Goal: Task Accomplishment & Management: Use online tool/utility

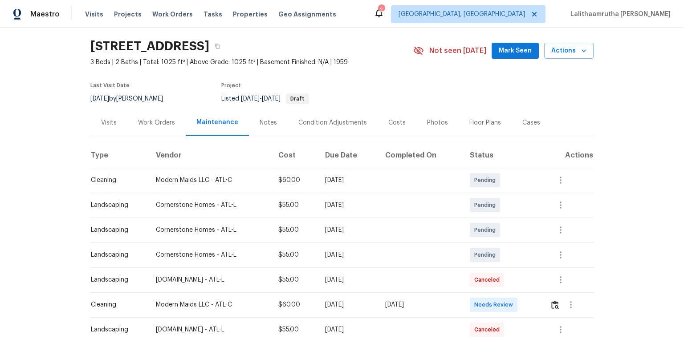
scroll to position [71, 0]
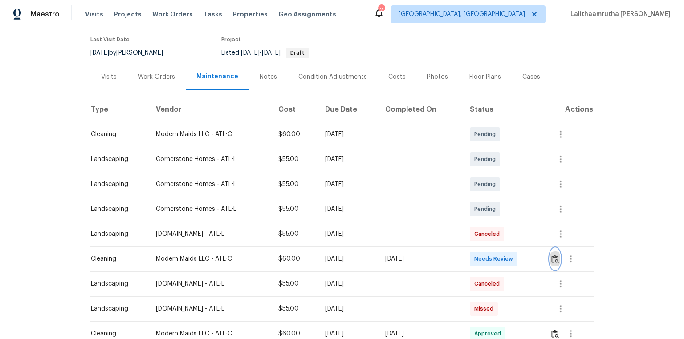
click at [486, 228] on button "button" at bounding box center [555, 259] width 10 height 21
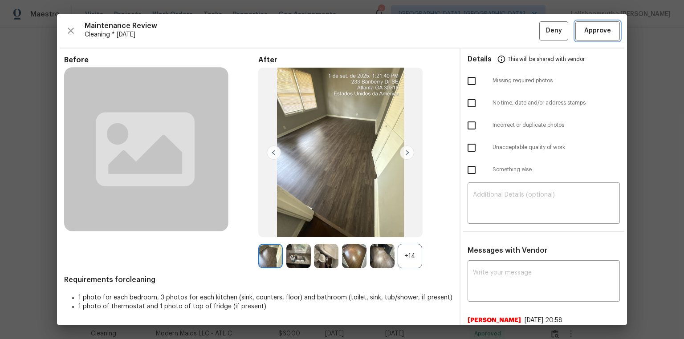
click at [486, 30] on span "Approve" at bounding box center [597, 30] width 27 height 11
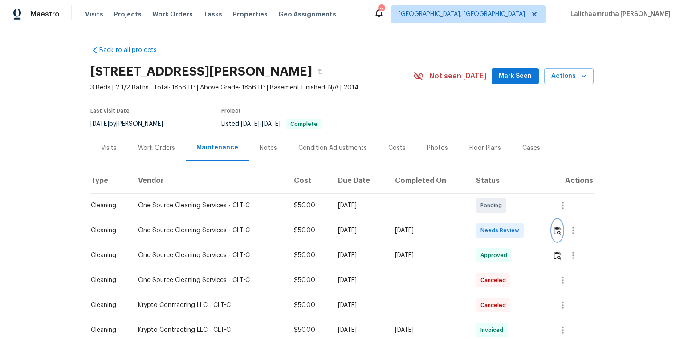
click at [486, 228] on button "button" at bounding box center [557, 230] width 10 height 21
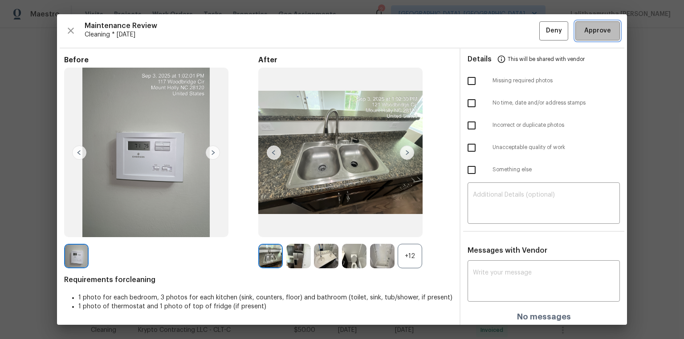
click at [486, 31] on span "Approve" at bounding box center [597, 30] width 27 height 11
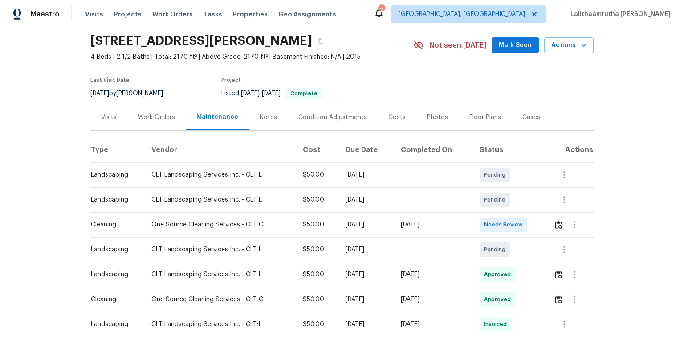
scroll to position [71, 0]
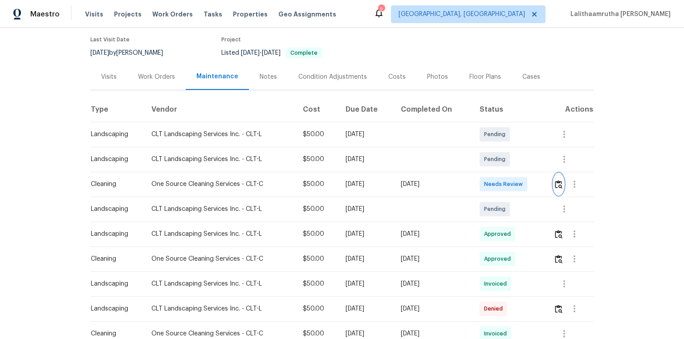
click at [486, 185] on img "button" at bounding box center [559, 184] width 8 height 8
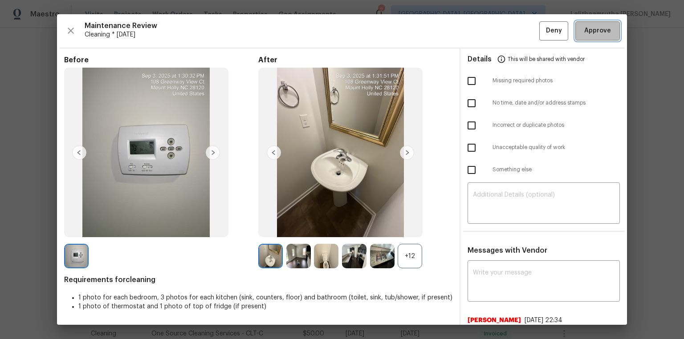
click at [486, 31] on span "Approve" at bounding box center [597, 30] width 27 height 11
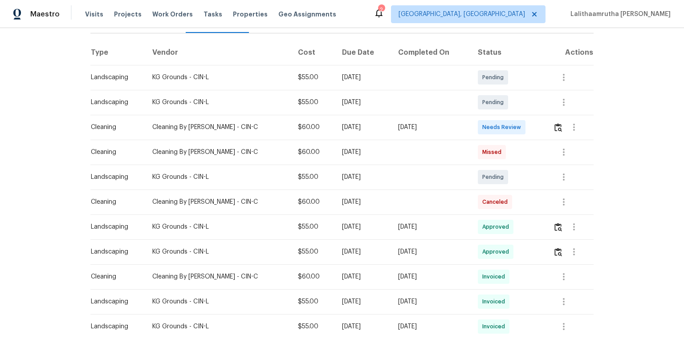
scroll to position [143, 0]
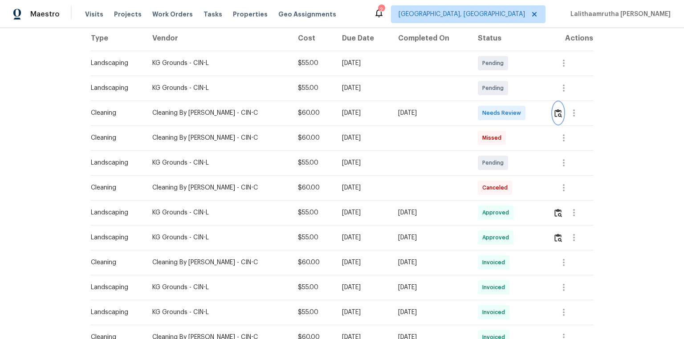
click at [486, 115] on img "button" at bounding box center [558, 113] width 8 height 8
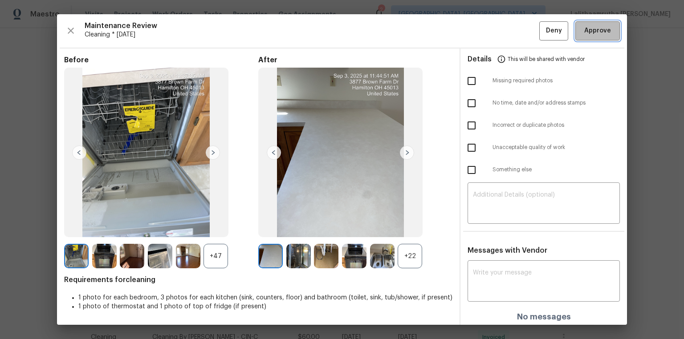
click at [486, 30] on span "Approve" at bounding box center [597, 30] width 27 height 11
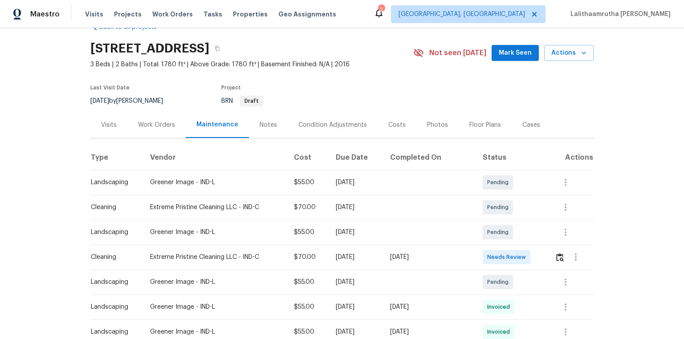
scroll to position [36, 0]
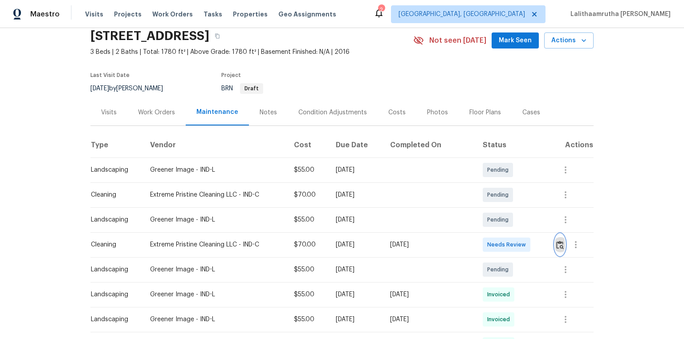
click at [486, 228] on img "button" at bounding box center [560, 245] width 8 height 8
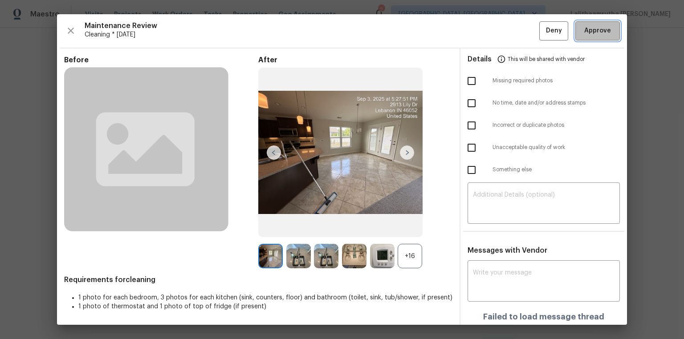
click at [486, 31] on span "Approve" at bounding box center [597, 30] width 27 height 11
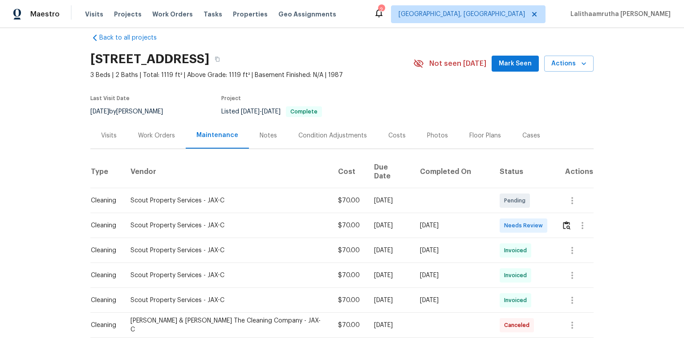
scroll to position [36, 0]
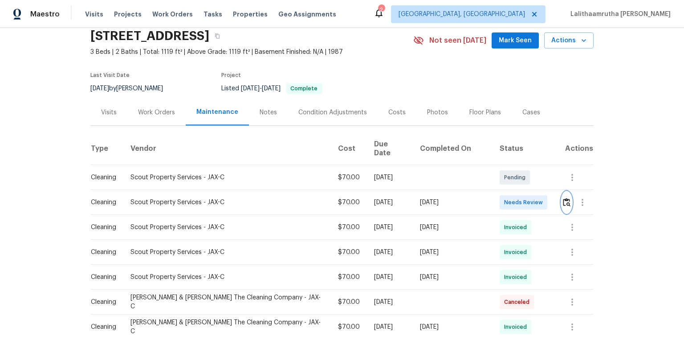
click at [486, 199] on img "button" at bounding box center [567, 202] width 8 height 8
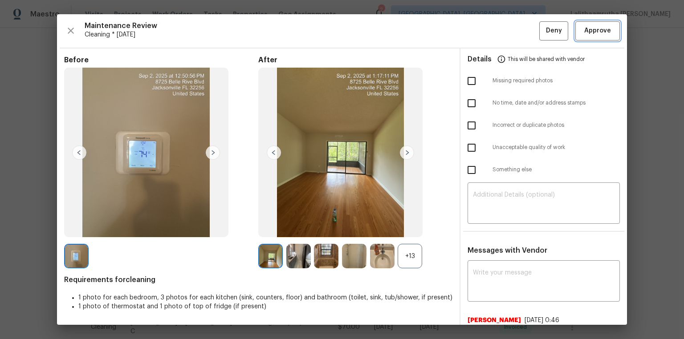
click at [486, 34] on span "Approve" at bounding box center [597, 30] width 27 height 11
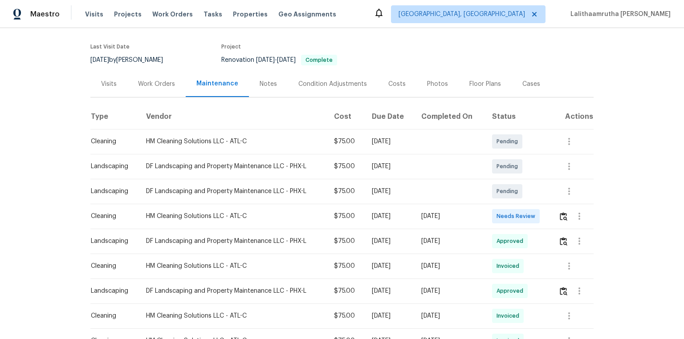
scroll to position [71, 0]
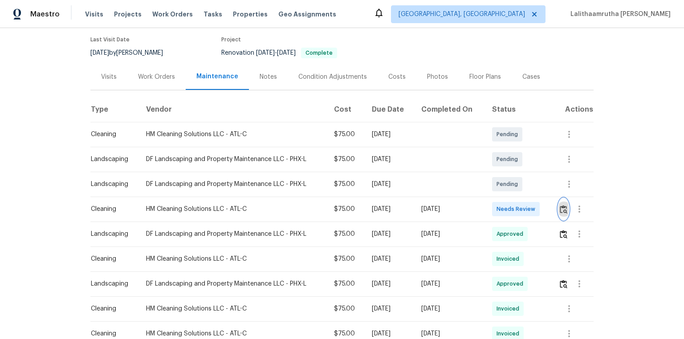
click at [563, 212] on img "button" at bounding box center [564, 209] width 8 height 8
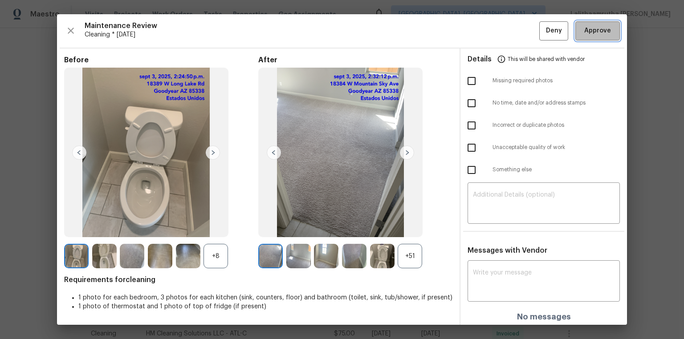
click at [599, 36] on button "Approve" at bounding box center [597, 30] width 45 height 19
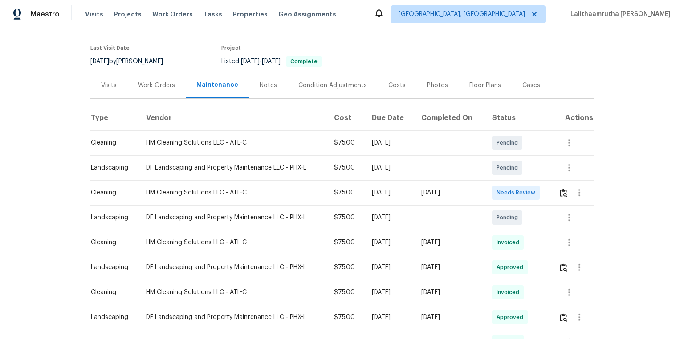
scroll to position [107, 0]
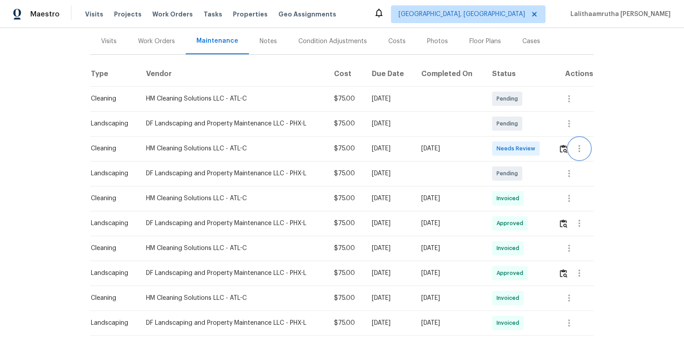
click at [486, 146] on button "button" at bounding box center [579, 148] width 21 height 21
click at [486, 145] on div at bounding box center [342, 169] width 684 height 339
click at [486, 145] on img "button" at bounding box center [564, 149] width 8 height 8
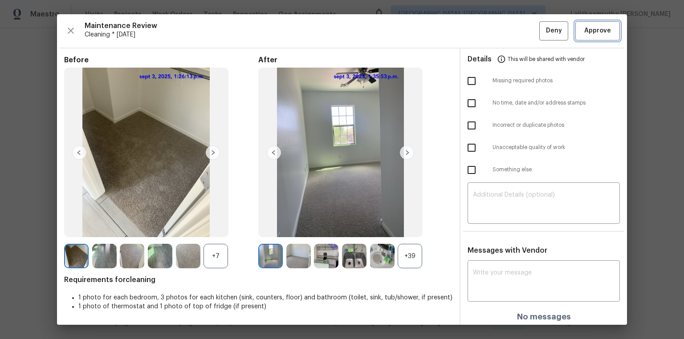
click at [486, 38] on button "Approve" at bounding box center [597, 30] width 45 height 19
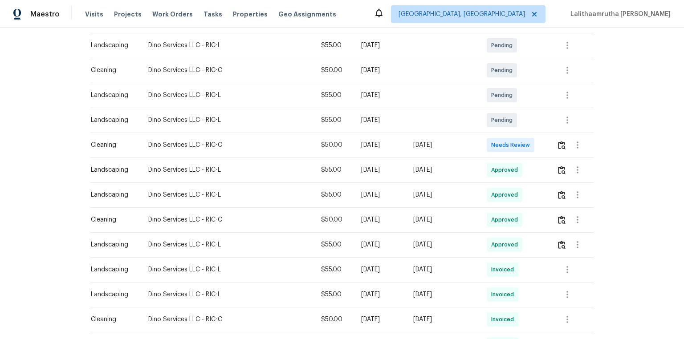
scroll to position [178, 0]
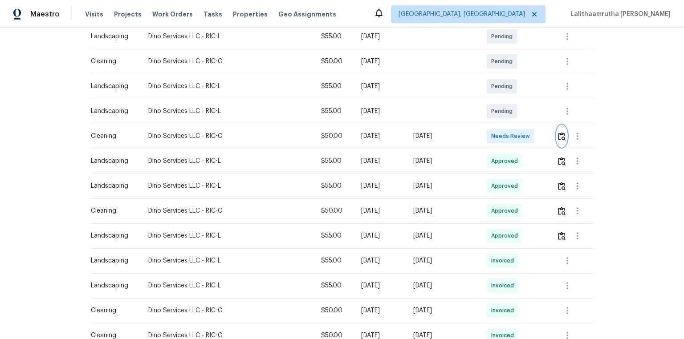
click at [486, 132] on img "button" at bounding box center [562, 136] width 8 height 8
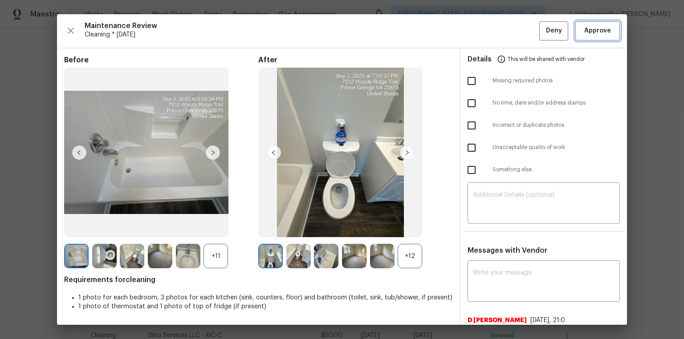
click at [486, 33] on span "Approve" at bounding box center [597, 30] width 27 height 11
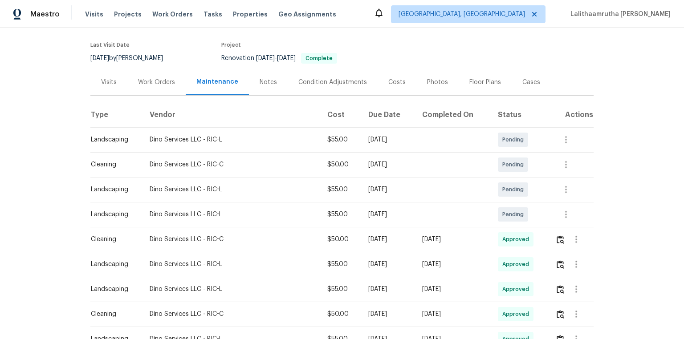
scroll to position [71, 0]
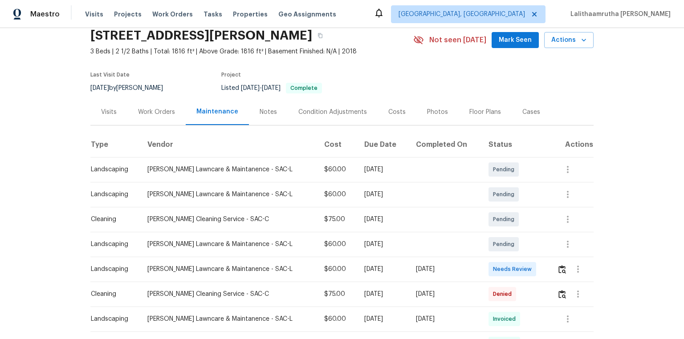
scroll to position [71, 0]
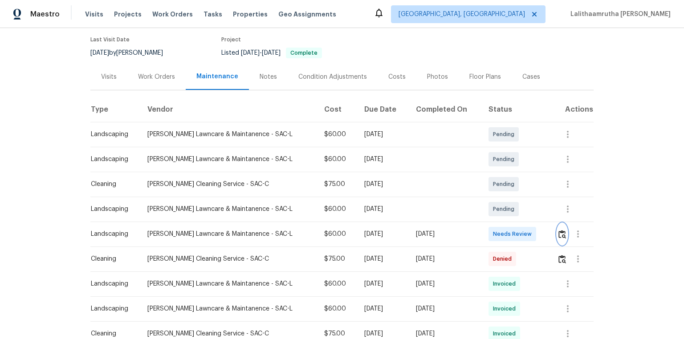
click at [486, 228] on img "button" at bounding box center [562, 234] width 8 height 8
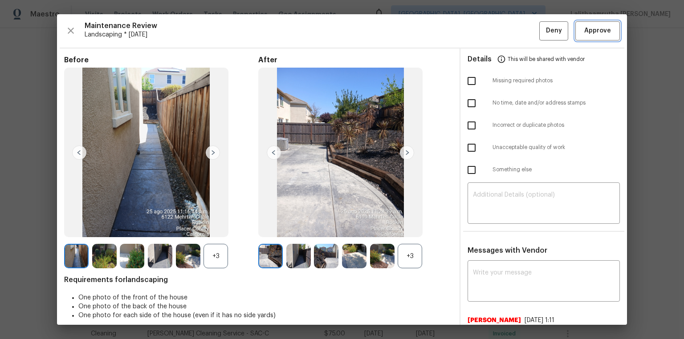
click at [486, 37] on button "Approve" at bounding box center [597, 30] width 45 height 19
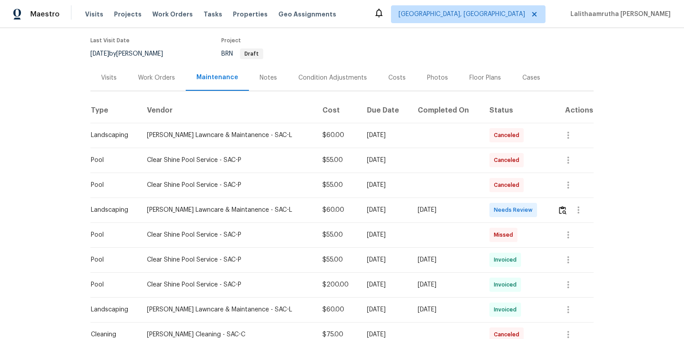
scroll to position [71, 0]
click at [486, 208] on img "button" at bounding box center [563, 209] width 8 height 8
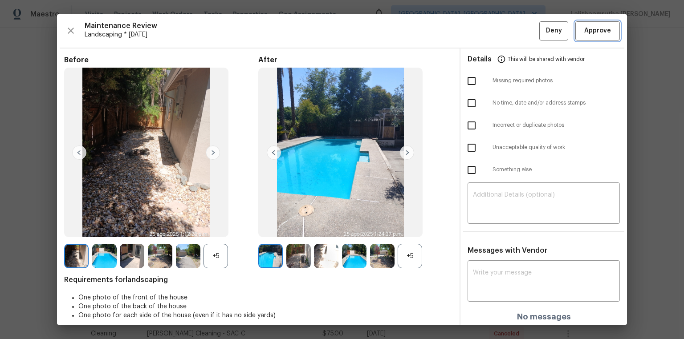
click at [486, 31] on span "Approve" at bounding box center [597, 30] width 27 height 11
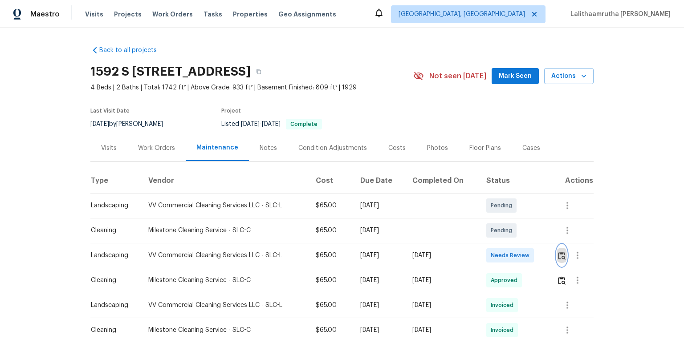
click at [486, 228] on img "button" at bounding box center [562, 256] width 8 height 8
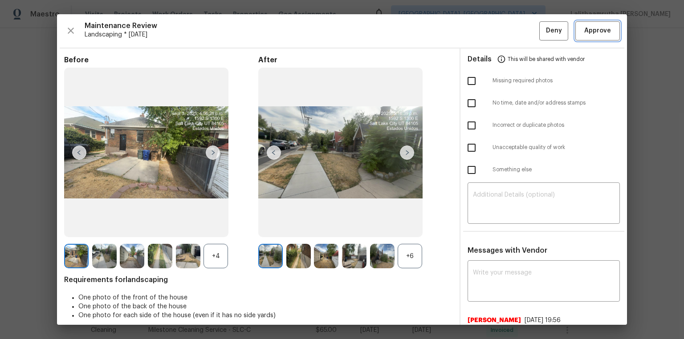
click at [486, 26] on span "Approve" at bounding box center [597, 30] width 27 height 11
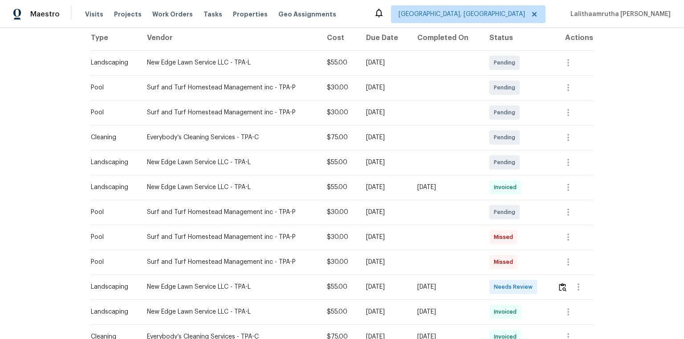
scroll to position [178, 0]
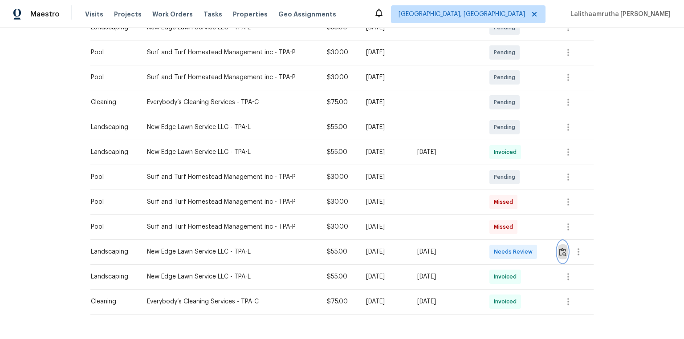
click at [486, 228] on img "button" at bounding box center [563, 252] width 8 height 8
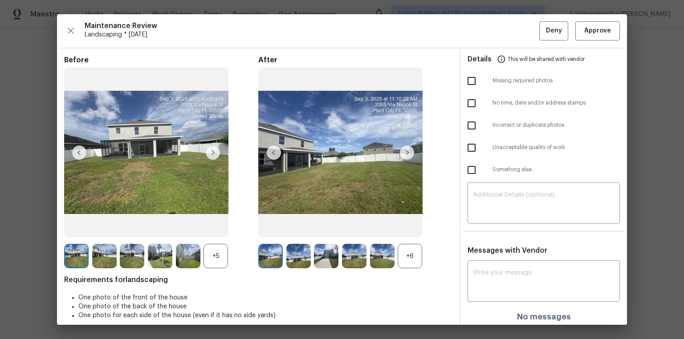
click at [486, 40] on div "Maintenance Review Landscaping * Tue, Sep 02 Deny Approve Before +5 After +6 Re…" at bounding box center [342, 169] width 570 height 311
click at [486, 34] on span "Approve" at bounding box center [597, 30] width 27 height 11
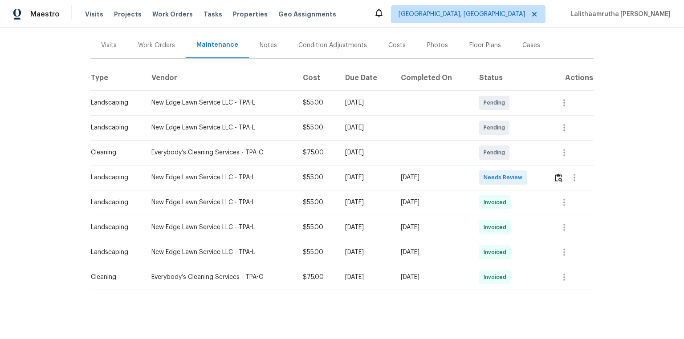
scroll to position [107, 0]
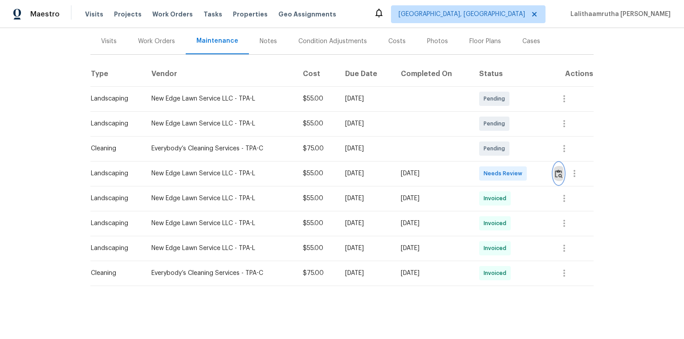
click at [486, 172] on img "button" at bounding box center [559, 174] width 8 height 8
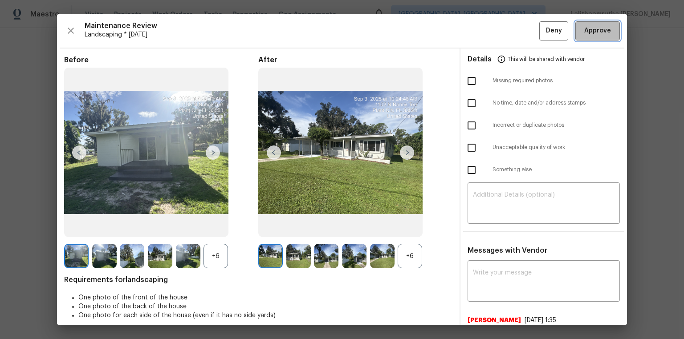
click at [486, 31] on span "Approve" at bounding box center [597, 30] width 27 height 11
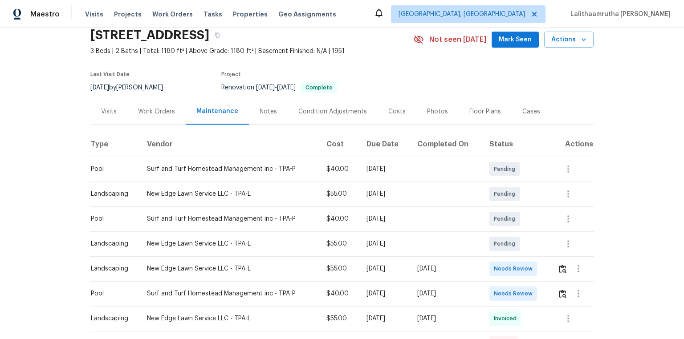
scroll to position [71, 0]
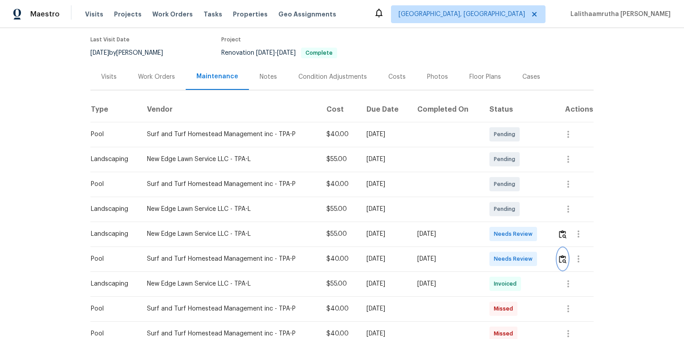
click at [486, 228] on img "button" at bounding box center [563, 259] width 8 height 8
click at [486, 228] on button "button" at bounding box center [563, 234] width 10 height 21
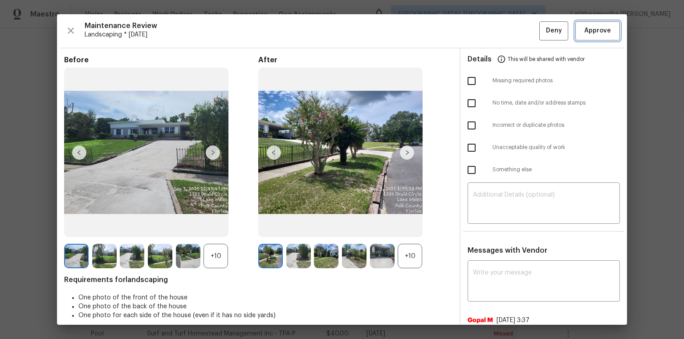
click at [486, 22] on button "Approve" at bounding box center [597, 30] width 45 height 19
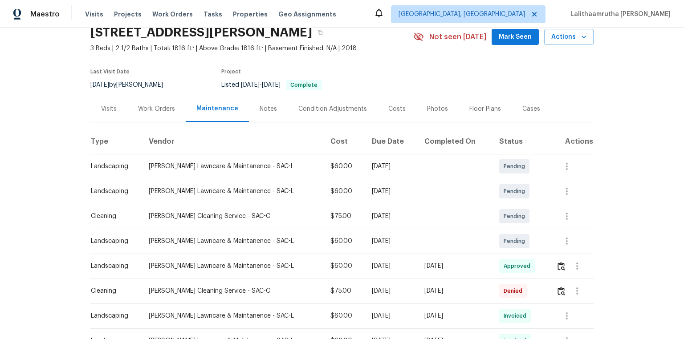
scroll to position [36, 0]
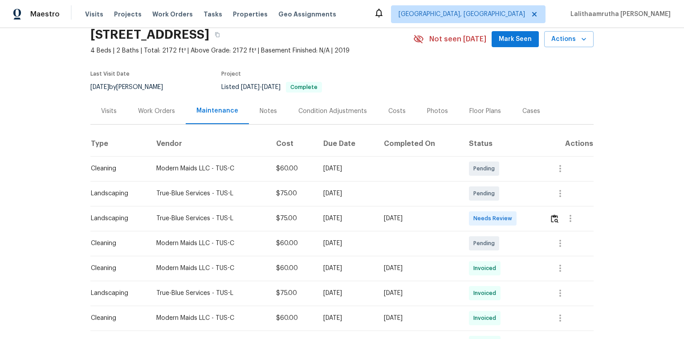
scroll to position [71, 0]
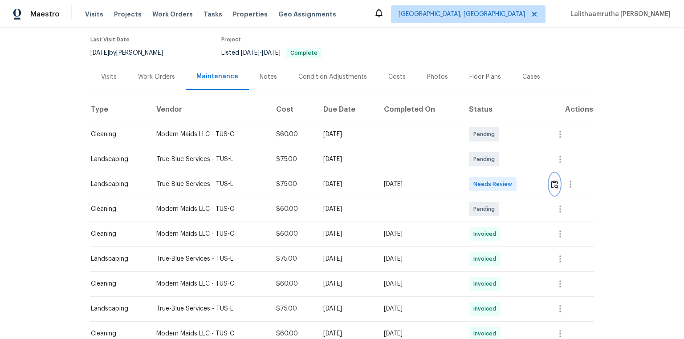
click at [486, 183] on img "button" at bounding box center [555, 184] width 8 height 8
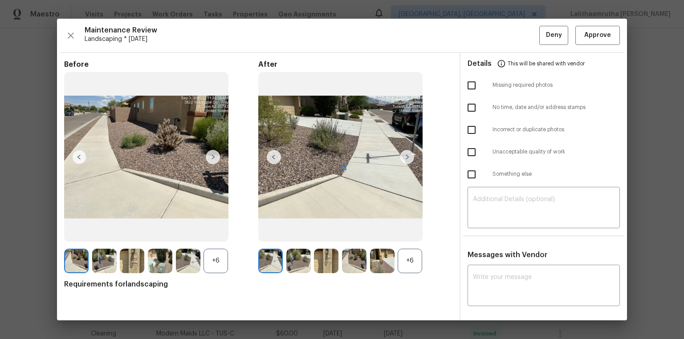
click at [486, 33] on div at bounding box center [342, 170] width 570 height 302
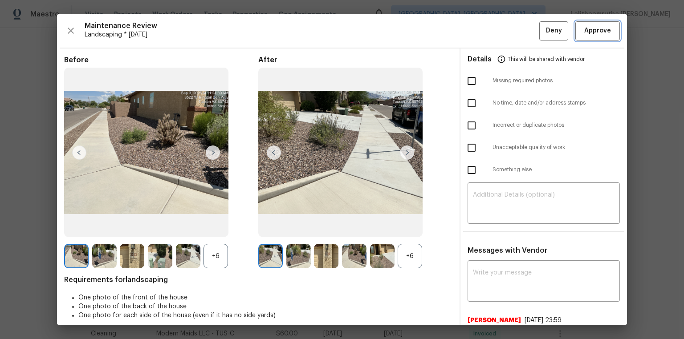
click at [486, 33] on span "Approve" at bounding box center [597, 30] width 27 height 11
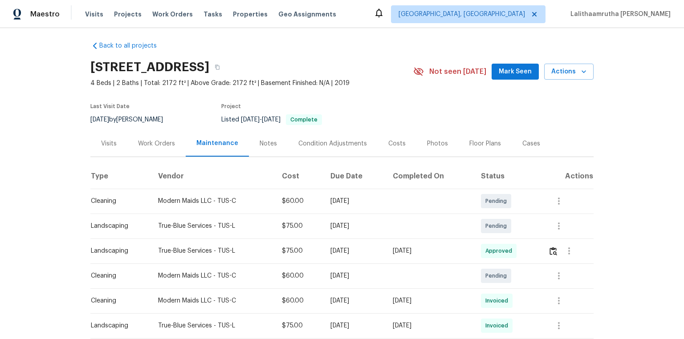
scroll to position [0, 0]
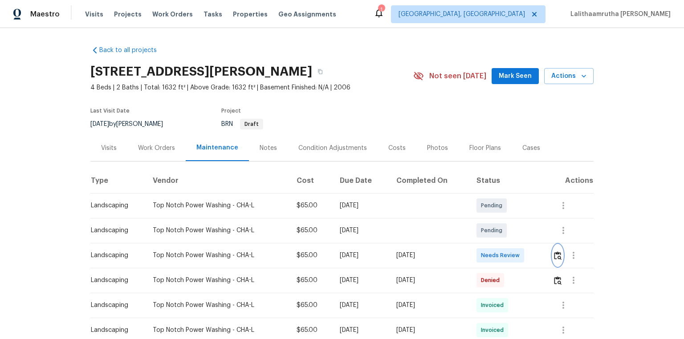
click at [486, 228] on img "button" at bounding box center [558, 256] width 8 height 8
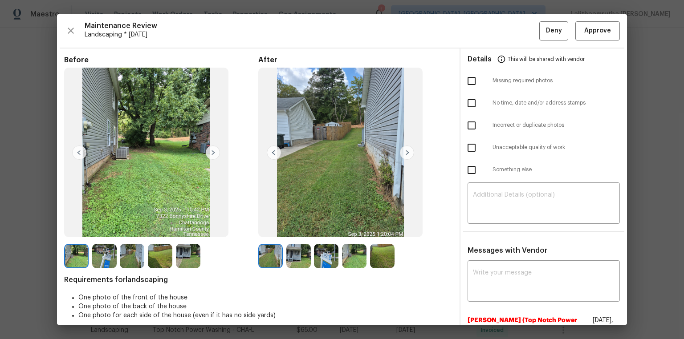
click at [406, 152] on img at bounding box center [407, 153] width 14 height 14
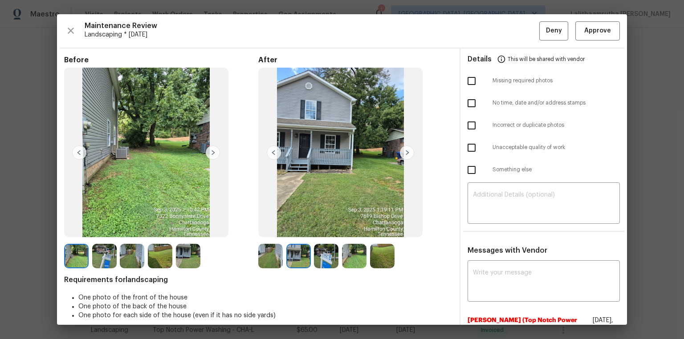
click at [406, 152] on img at bounding box center [407, 153] width 14 height 14
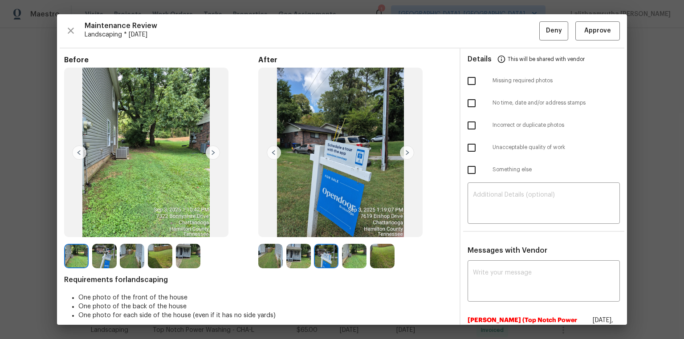
click at [406, 152] on img at bounding box center [407, 153] width 14 height 14
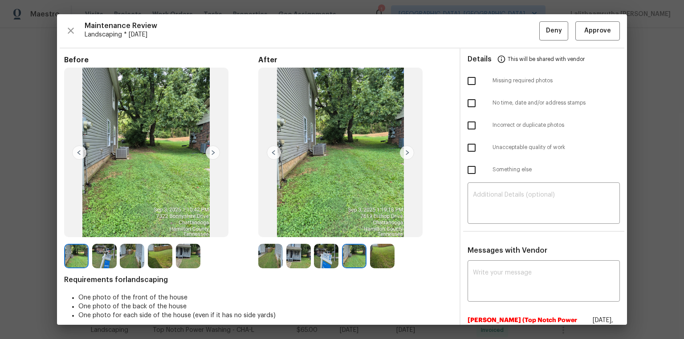
click at [406, 152] on img at bounding box center [407, 153] width 14 height 14
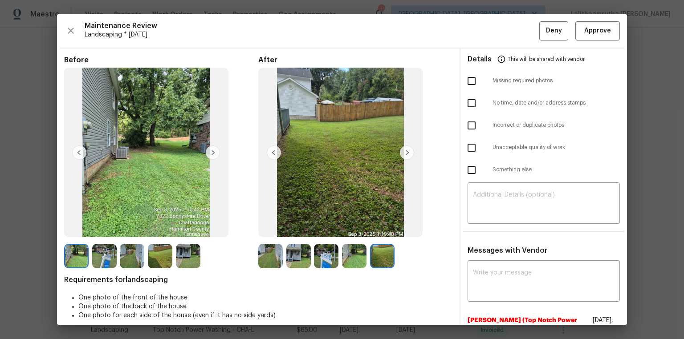
click at [406, 152] on img at bounding box center [407, 153] width 14 height 14
click at [210, 157] on img at bounding box center [213, 153] width 14 height 14
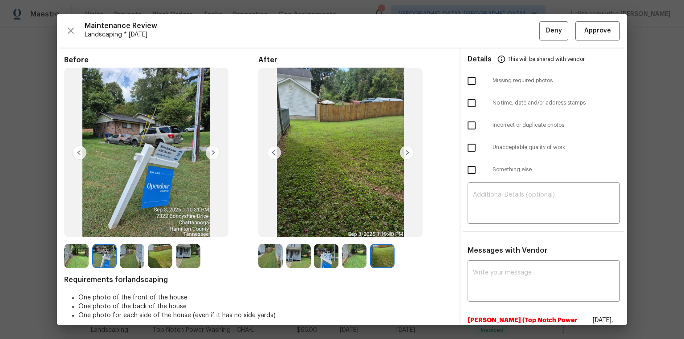
click at [210, 157] on img at bounding box center [213, 153] width 14 height 14
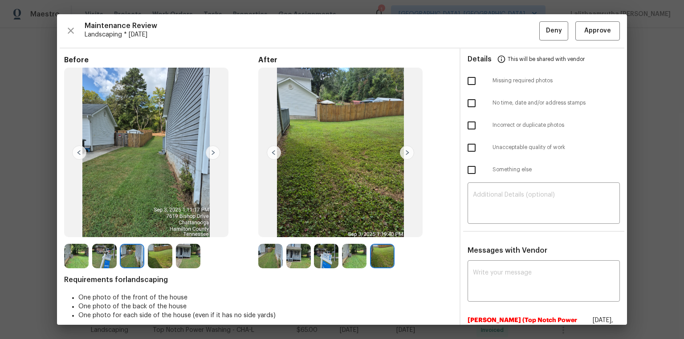
click at [210, 157] on img at bounding box center [213, 153] width 14 height 14
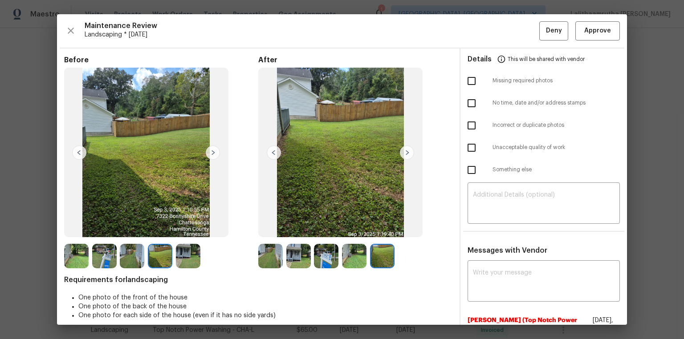
click at [210, 157] on img at bounding box center [213, 153] width 14 height 14
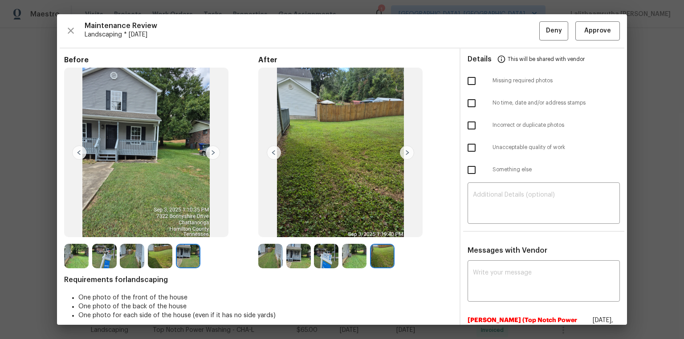
click at [210, 157] on img at bounding box center [213, 153] width 14 height 14
click at [486, 21] on button "Approve" at bounding box center [597, 30] width 45 height 19
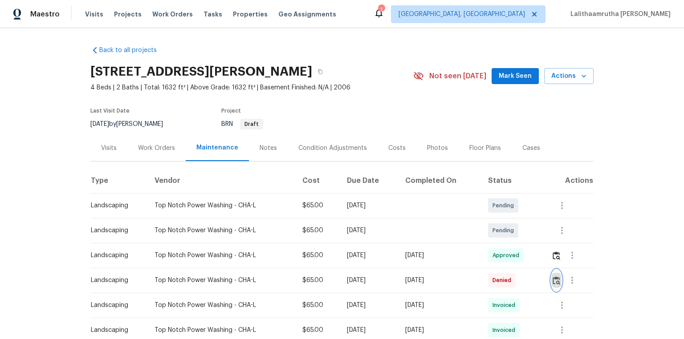
click at [486, 228] on img "button" at bounding box center [557, 281] width 8 height 8
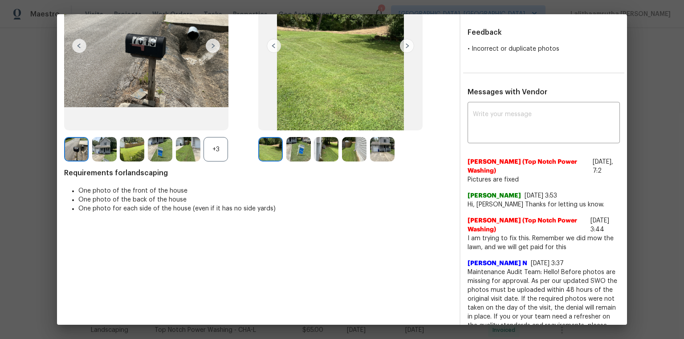
scroll to position [143, 0]
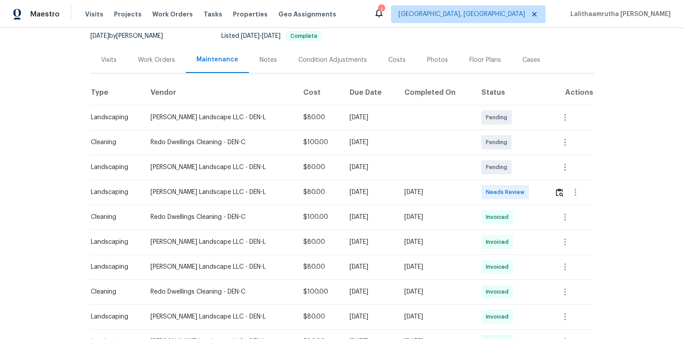
scroll to position [107, 0]
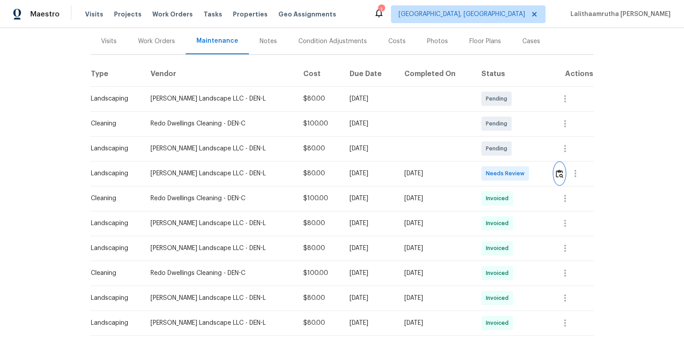
click at [486, 175] on img "button" at bounding box center [560, 174] width 8 height 8
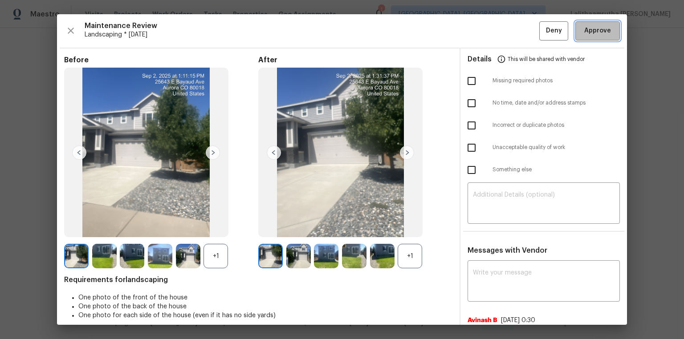
click at [486, 33] on span "Approve" at bounding box center [597, 30] width 27 height 11
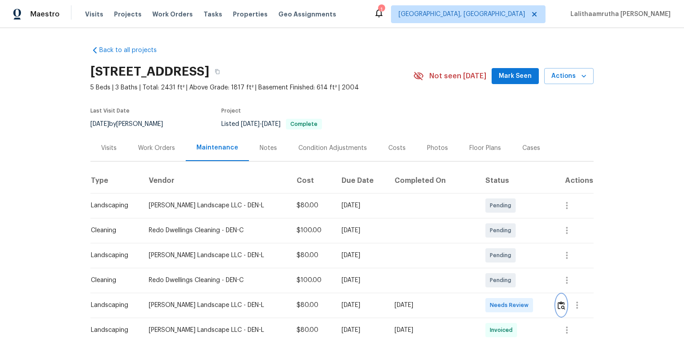
click at [486, 228] on button "button" at bounding box center [561, 305] width 10 height 21
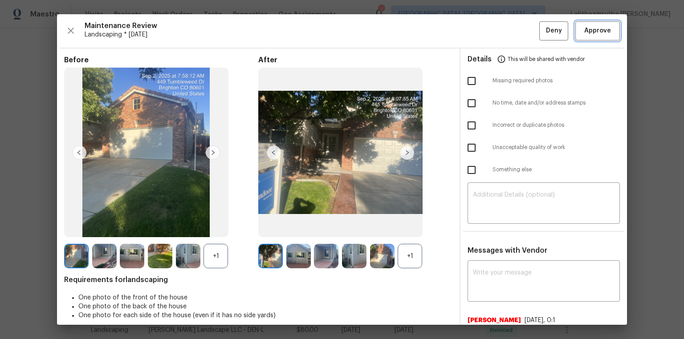
click at [486, 25] on button "Approve" at bounding box center [597, 30] width 45 height 19
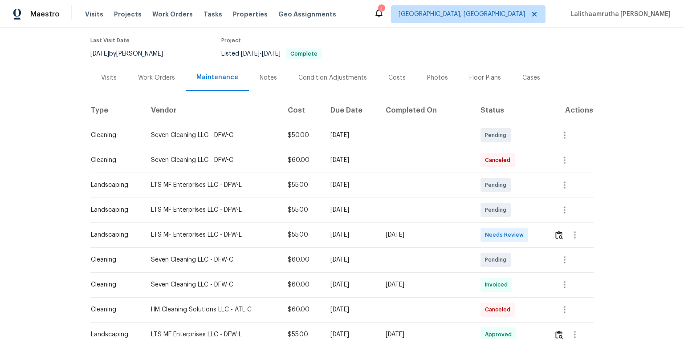
scroll to position [71, 0]
click at [486, 228] on img "button" at bounding box center [559, 234] width 8 height 8
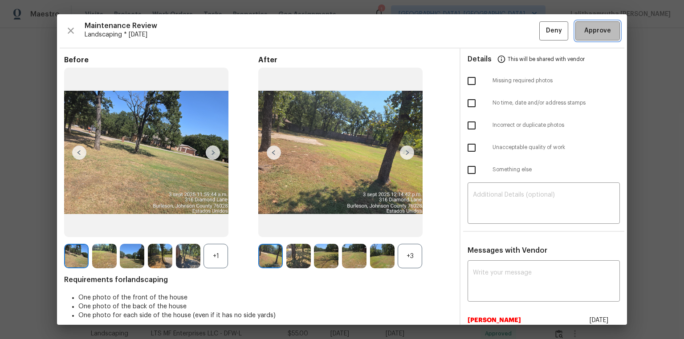
click at [486, 30] on span "Approve" at bounding box center [597, 30] width 27 height 11
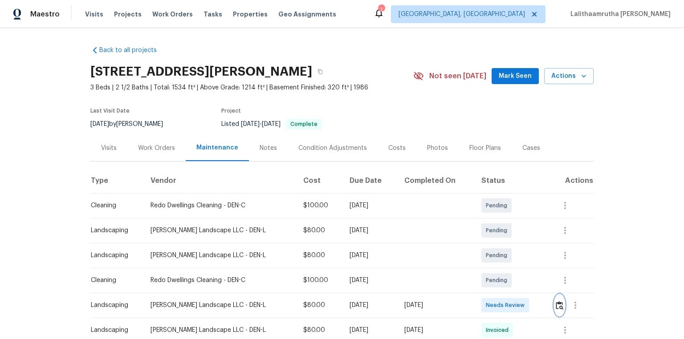
click at [486, 228] on img "button" at bounding box center [560, 306] width 8 height 8
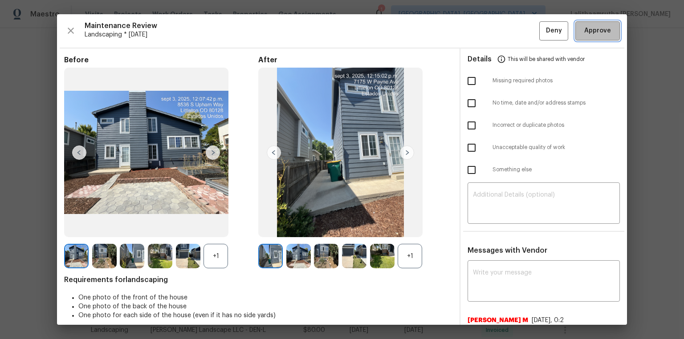
click at [486, 36] on span "Approve" at bounding box center [597, 30] width 27 height 11
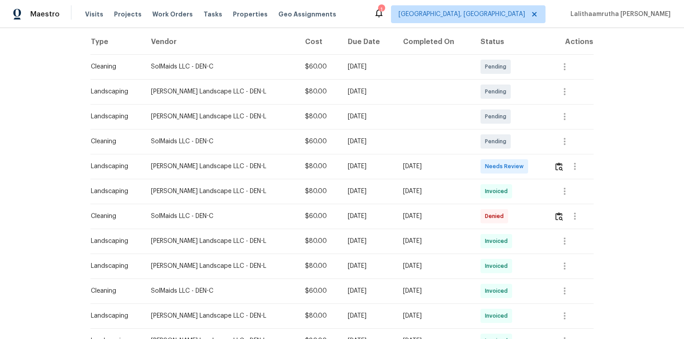
scroll to position [143, 0]
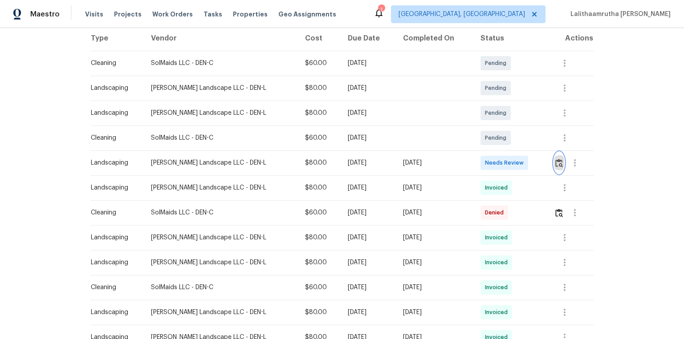
click at [486, 160] on img "button" at bounding box center [559, 163] width 8 height 8
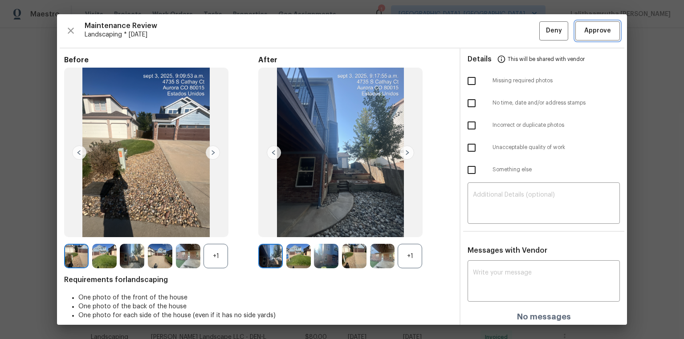
click at [486, 29] on span "Approve" at bounding box center [598, 30] width 30 height 11
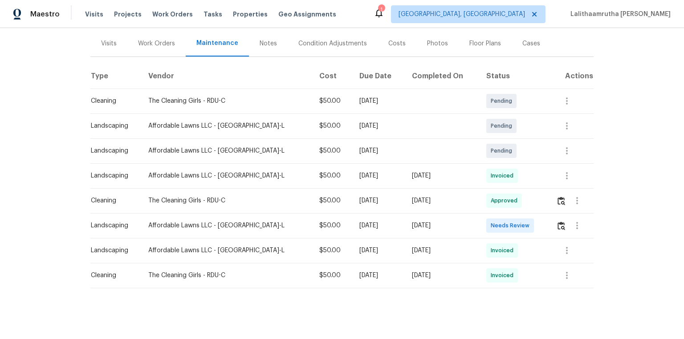
scroll to position [112, 0]
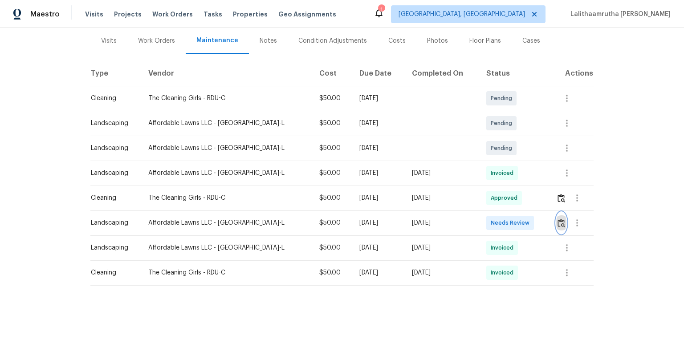
click at [486, 218] on button "button" at bounding box center [561, 222] width 10 height 21
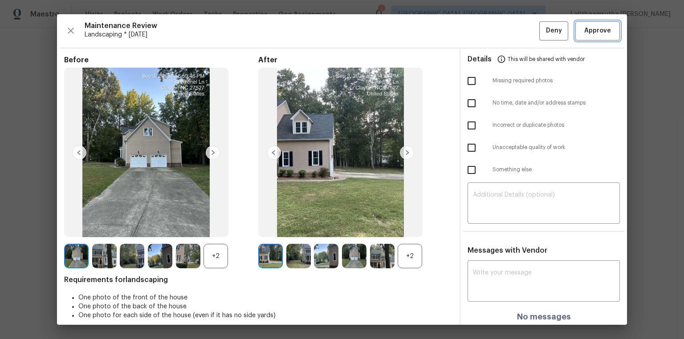
click at [486, 30] on button "Approve" at bounding box center [597, 30] width 45 height 19
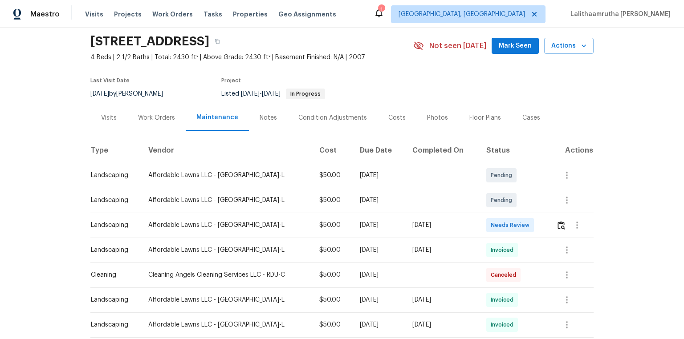
scroll to position [71, 0]
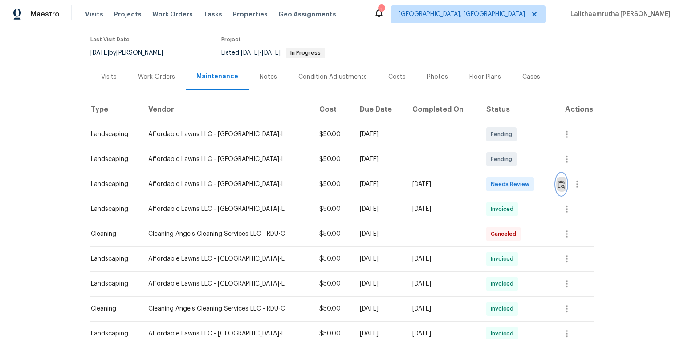
click at [486, 186] on img "button" at bounding box center [562, 184] width 8 height 8
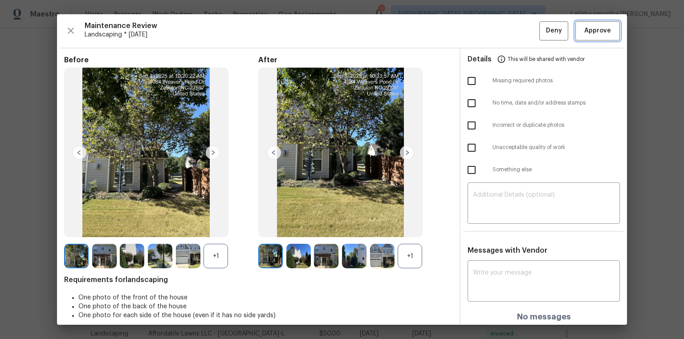
click at [486, 26] on span "Approve" at bounding box center [597, 30] width 27 height 11
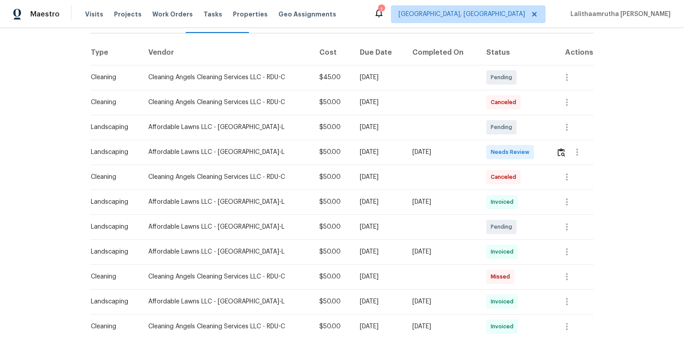
scroll to position [143, 0]
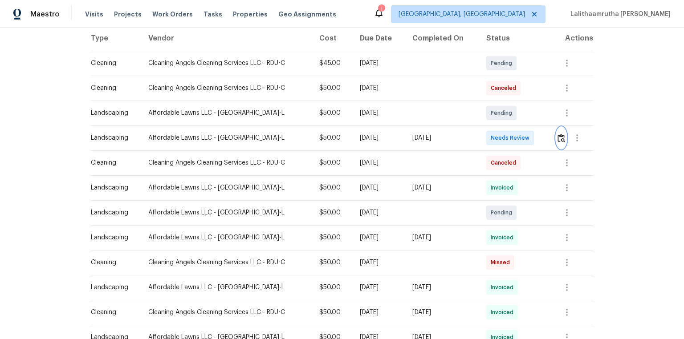
click at [486, 130] on button "button" at bounding box center [561, 137] width 10 height 21
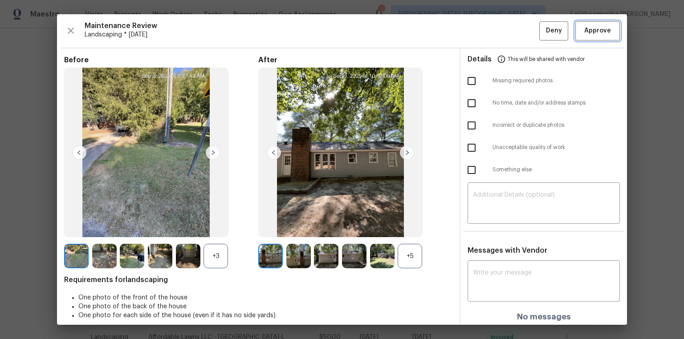
click at [486, 32] on span "Approve" at bounding box center [597, 30] width 27 height 11
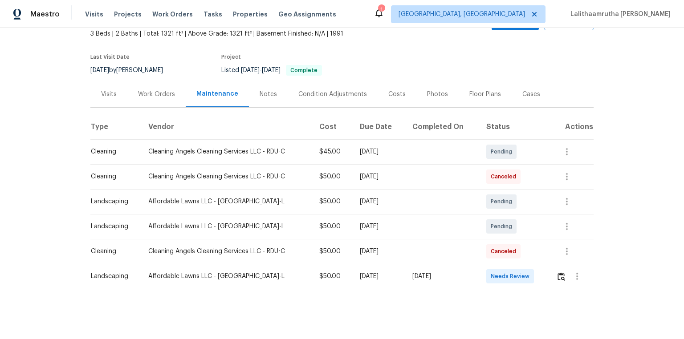
scroll to position [62, 0]
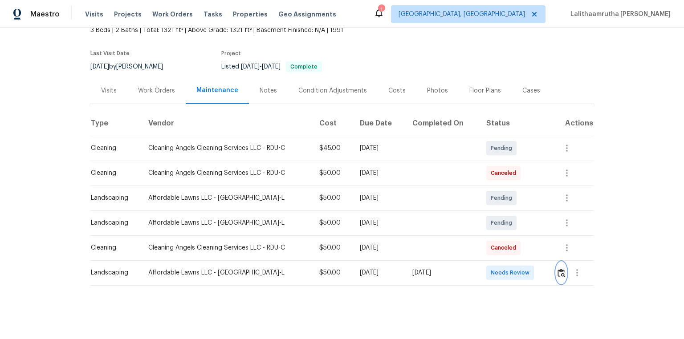
click at [486, 228] on img "button" at bounding box center [562, 273] width 8 height 8
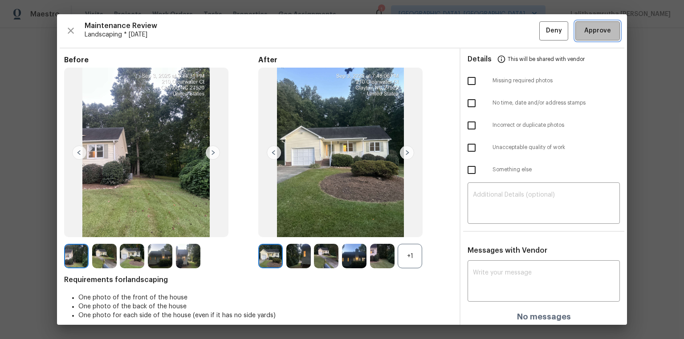
click at [486, 34] on span "Approve" at bounding box center [597, 30] width 27 height 11
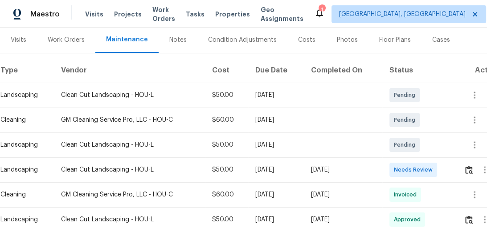
scroll to position [143, 0]
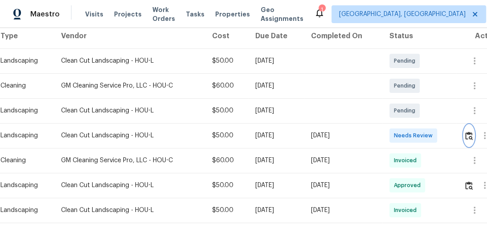
click at [470, 133] on img "button" at bounding box center [469, 136] width 8 height 8
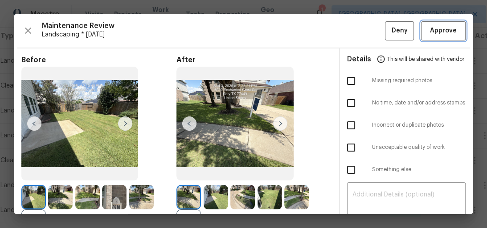
click at [439, 32] on span "Approve" at bounding box center [443, 30] width 27 height 11
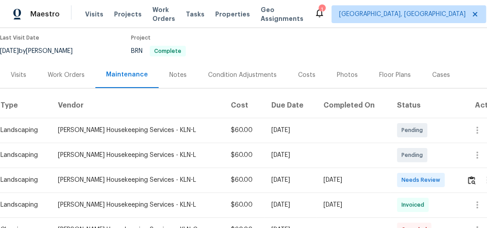
scroll to position [214, 0]
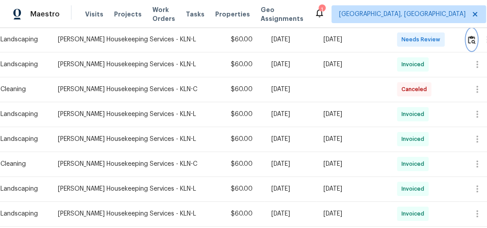
click at [473, 32] on button "button" at bounding box center [471, 39] width 10 height 21
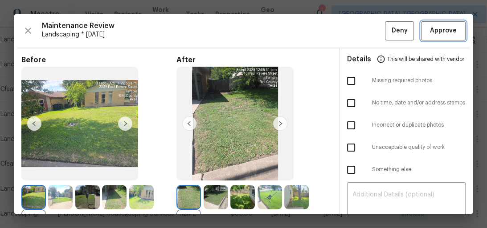
click at [433, 32] on span "Approve" at bounding box center [443, 30] width 27 height 11
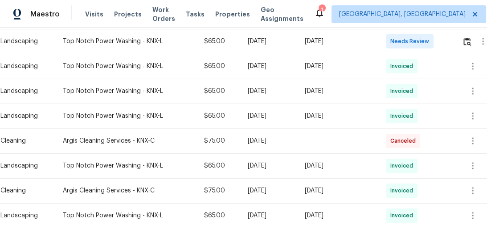
scroll to position [143, 0]
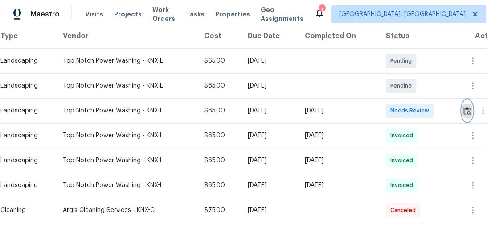
click at [470, 112] on img "button" at bounding box center [467, 111] width 8 height 8
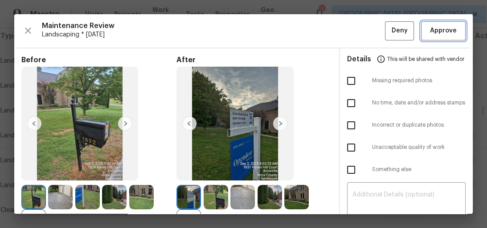
click at [430, 30] on span "Approve" at bounding box center [443, 30] width 27 height 11
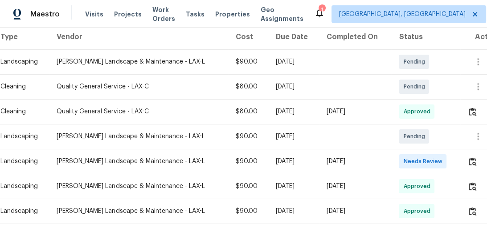
scroll to position [143, 0]
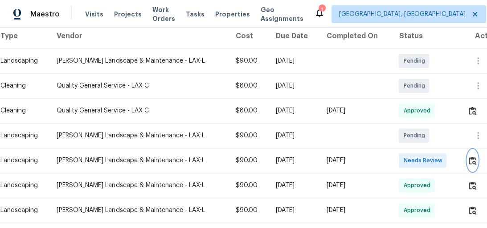
click at [472, 161] on img "button" at bounding box center [473, 161] width 8 height 8
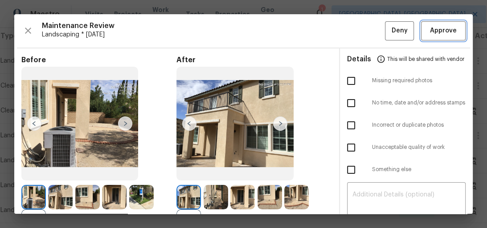
click at [429, 37] on button "Approve" at bounding box center [443, 30] width 45 height 19
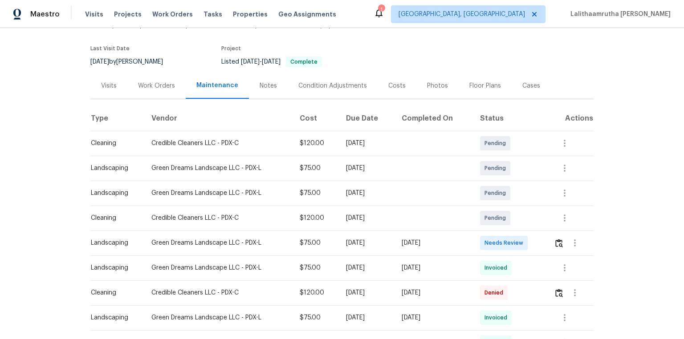
scroll to position [178, 0]
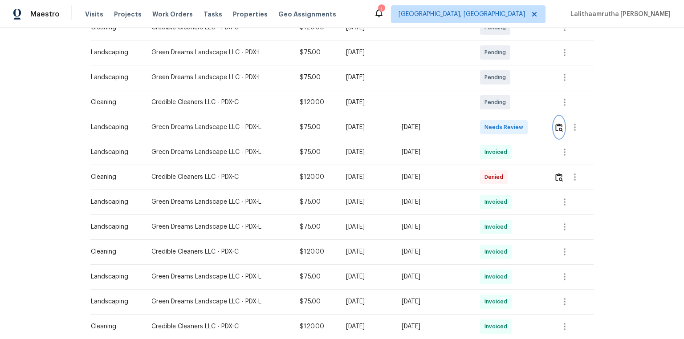
click at [486, 123] on img "button" at bounding box center [559, 127] width 8 height 8
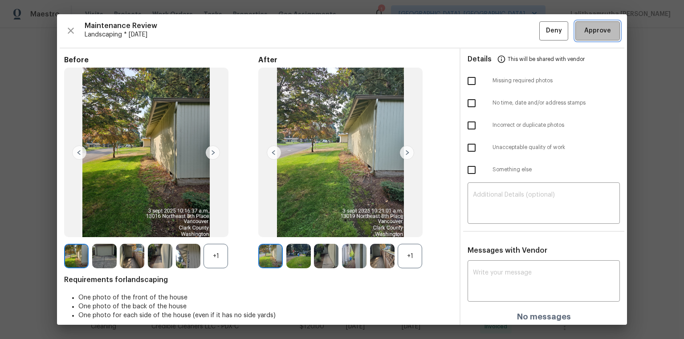
click at [486, 32] on span "Approve" at bounding box center [597, 30] width 27 height 11
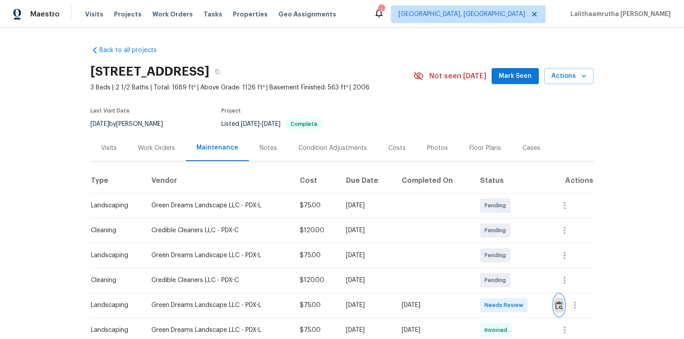
click at [486, 228] on button "button" at bounding box center [559, 305] width 10 height 21
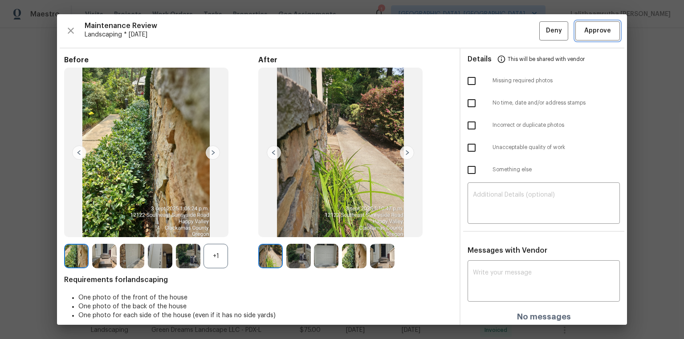
click at [486, 34] on span "Approve" at bounding box center [597, 30] width 27 height 11
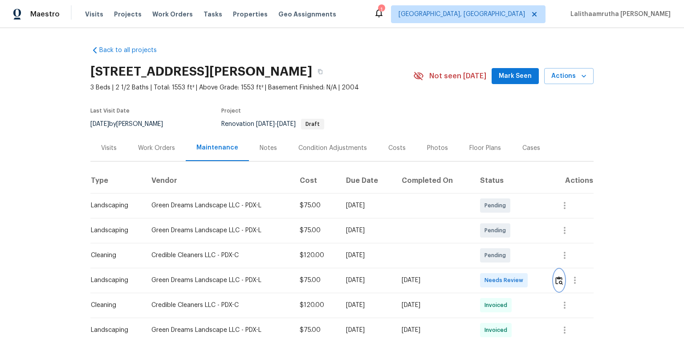
click at [486, 228] on button "button" at bounding box center [559, 280] width 10 height 21
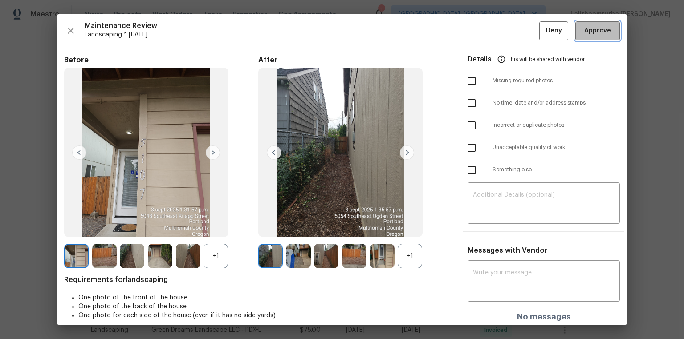
click at [486, 34] on span "Approve" at bounding box center [597, 30] width 27 height 11
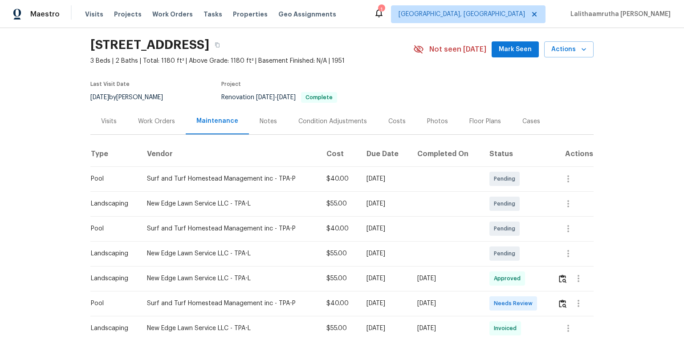
scroll to position [143, 0]
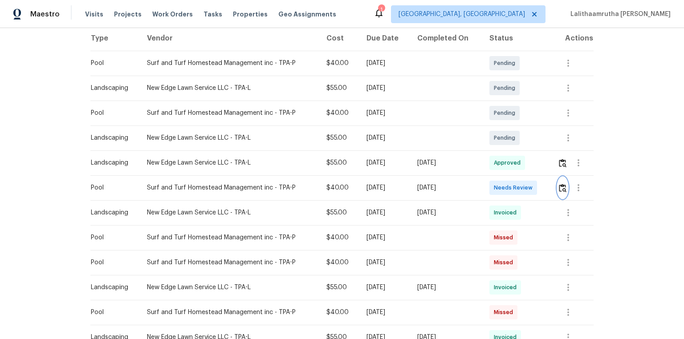
click at [486, 188] on button "button" at bounding box center [563, 187] width 10 height 21
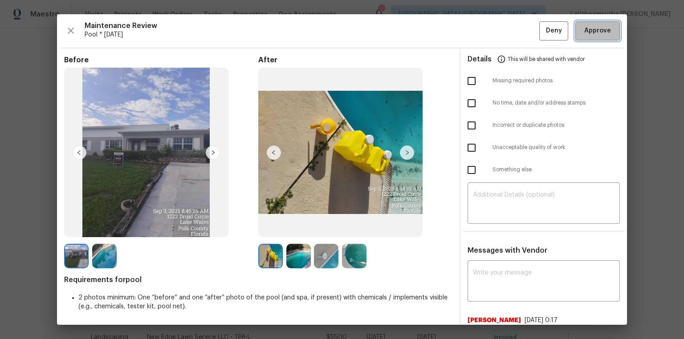
click at [486, 33] on span "Approve" at bounding box center [597, 30] width 27 height 11
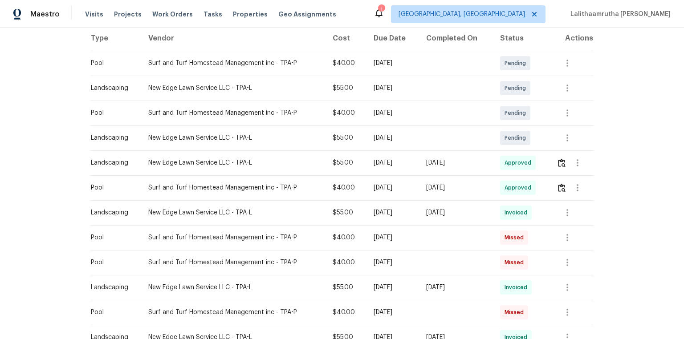
scroll to position [0, 0]
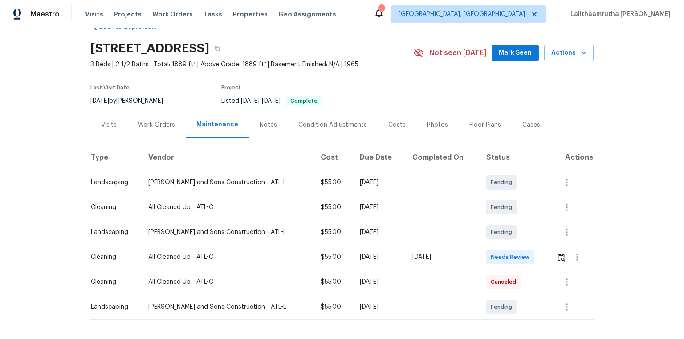
scroll to position [62, 0]
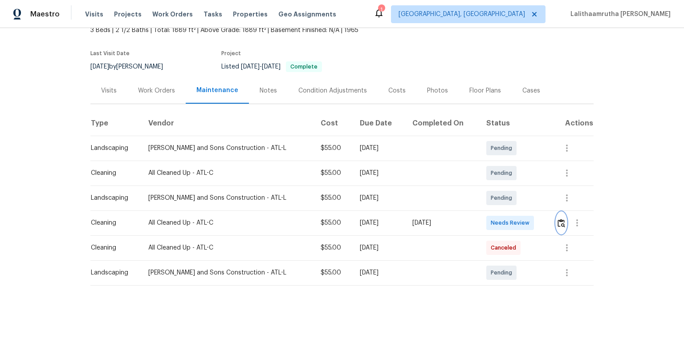
click at [486, 221] on img "button" at bounding box center [562, 223] width 8 height 8
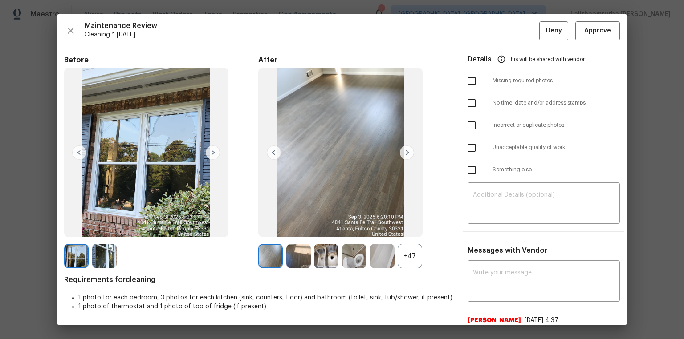
scroll to position [71, 0]
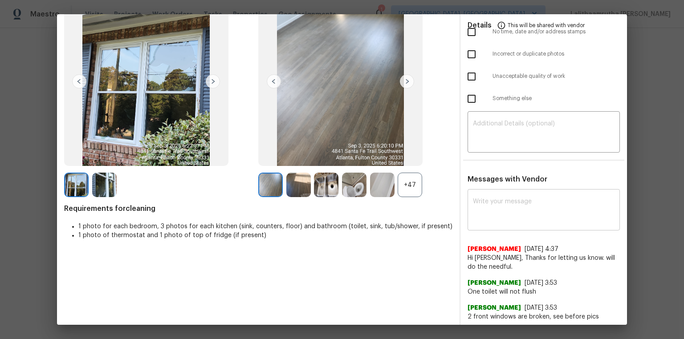
click at [486, 200] on textarea at bounding box center [544, 211] width 142 height 25
paste textarea "Maintenance Audit Team: Hello! After further review, the visit([DATE]) has been…"
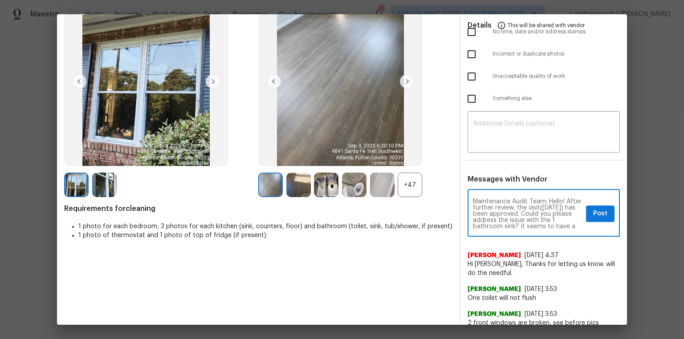
scroll to position [0, 0]
click at [486, 226] on textarea "Maintenance Audit Team: Hello! After further review, the visit([DATE]) has been…" at bounding box center [528, 214] width 110 height 31
type textarea "Maintenance Audit Team: Hello! After further review, the visit([DATE]) has been…"
click at [486, 216] on span "Post" at bounding box center [600, 213] width 14 height 11
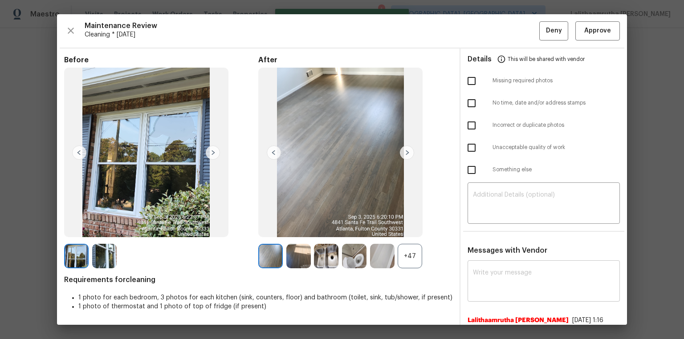
scroll to position [0, 0]
click at [486, 29] on span "Approve" at bounding box center [597, 30] width 27 height 11
